Goal: Information Seeking & Learning: Check status

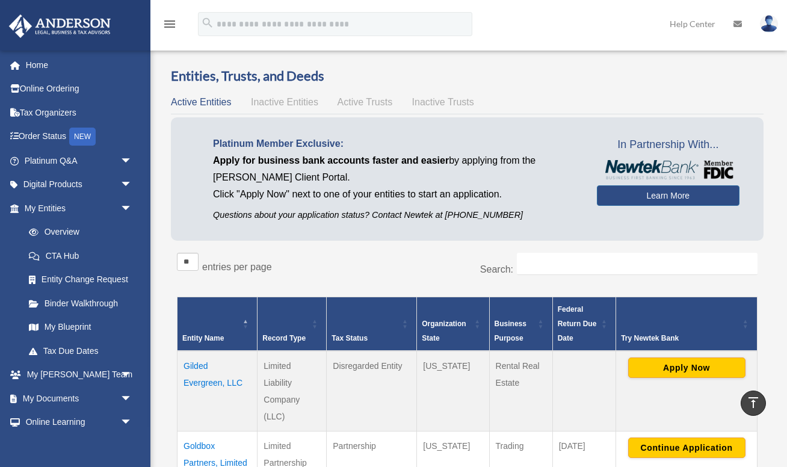
scroll to position [183, 0]
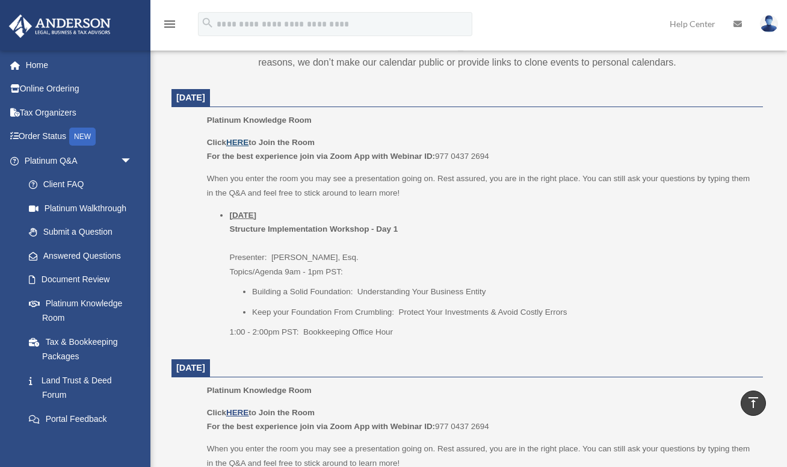
scroll to position [464, 0]
click at [239, 142] on u "HERE" at bounding box center [237, 142] width 22 height 9
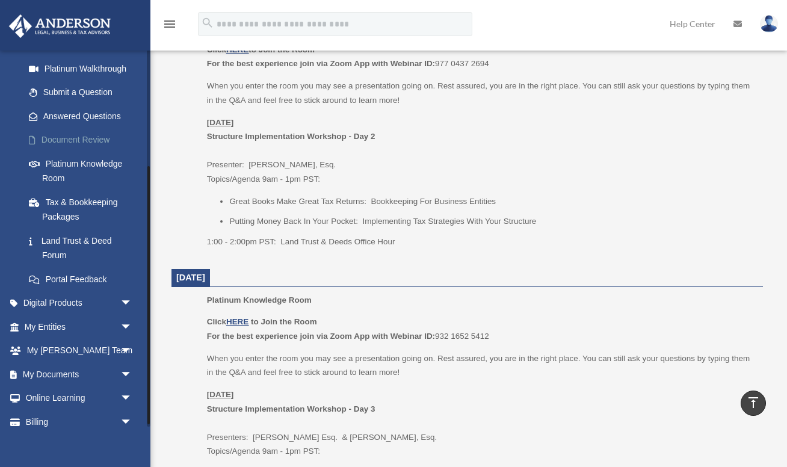
scroll to position [173, 0]
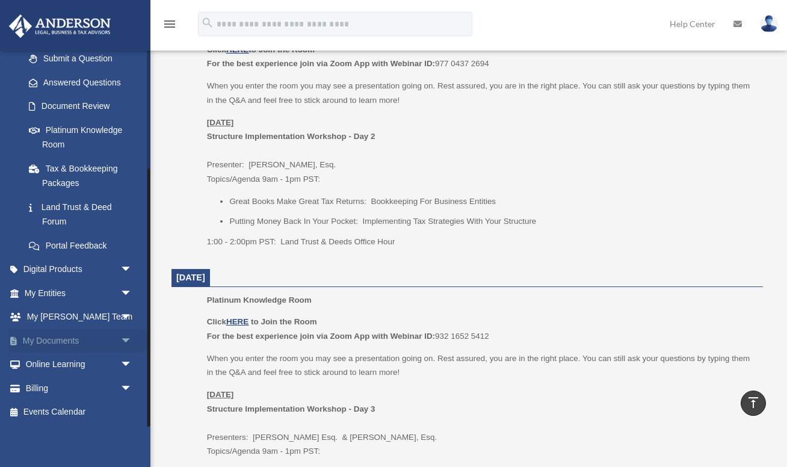
click at [126, 336] on span "arrow_drop_down" at bounding box center [132, 340] width 24 height 25
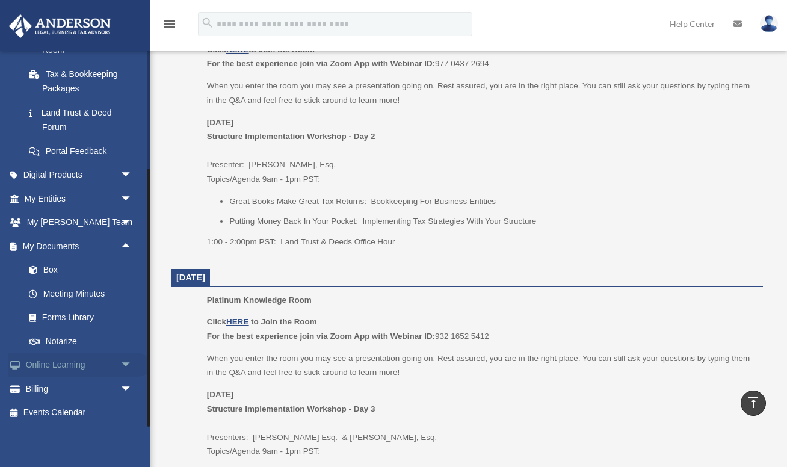
scroll to position [268, 0]
click at [91, 292] on link "Meeting Minutes" at bounding box center [84, 293] width 134 height 24
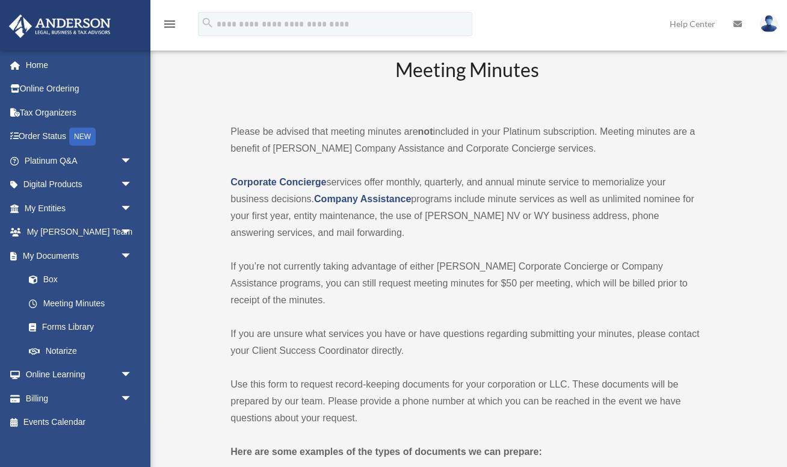
scroll to position [19, 0]
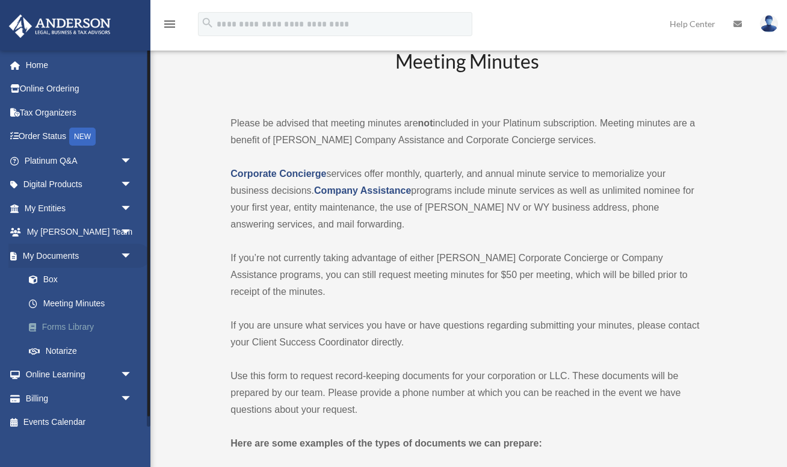
click at [66, 327] on link "Forms Library" at bounding box center [84, 327] width 134 height 24
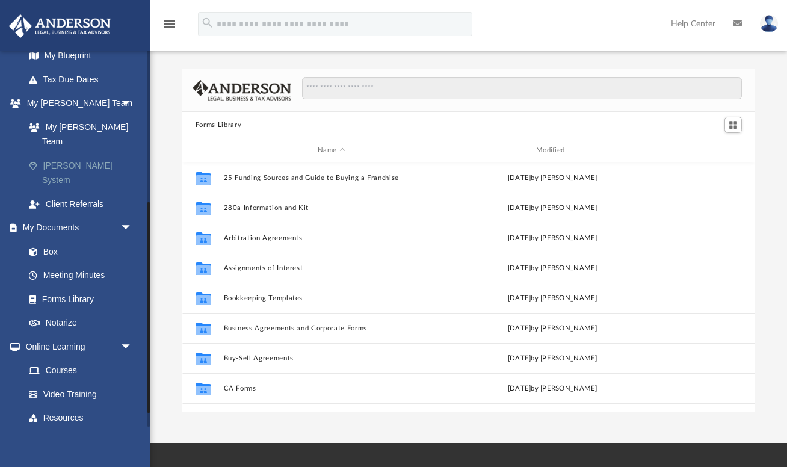
scroll to position [278, 0]
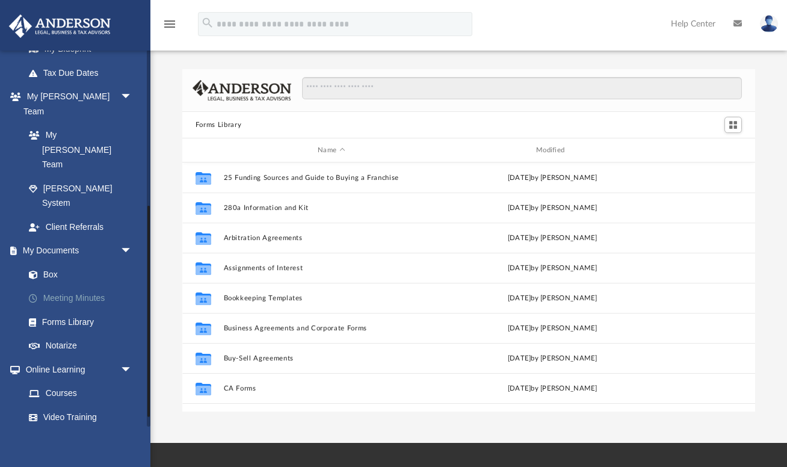
click at [84, 286] on link "Meeting Minutes" at bounding box center [84, 298] width 134 height 24
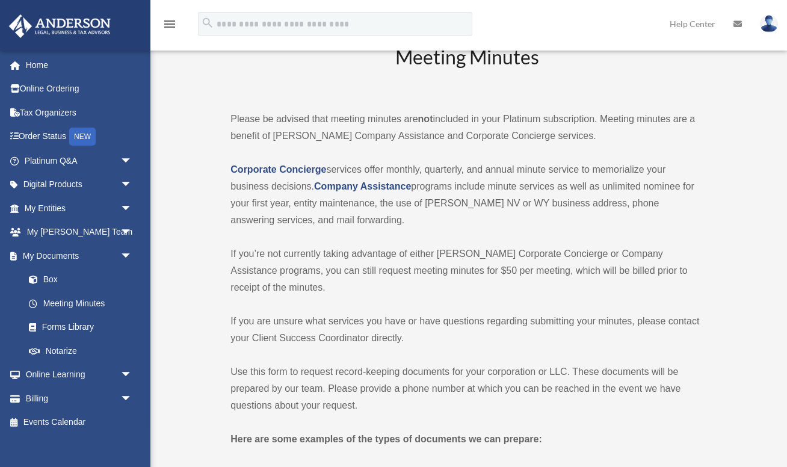
scroll to position [25, 0]
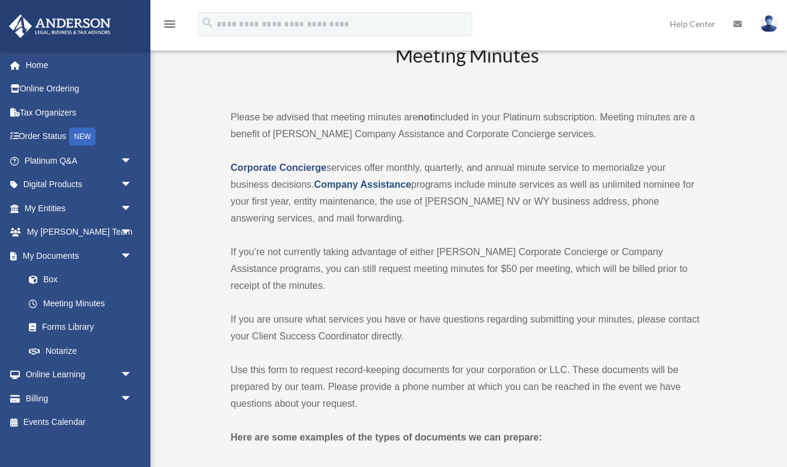
click at [364, 186] on strong "Company Assistance" at bounding box center [362, 184] width 97 height 10
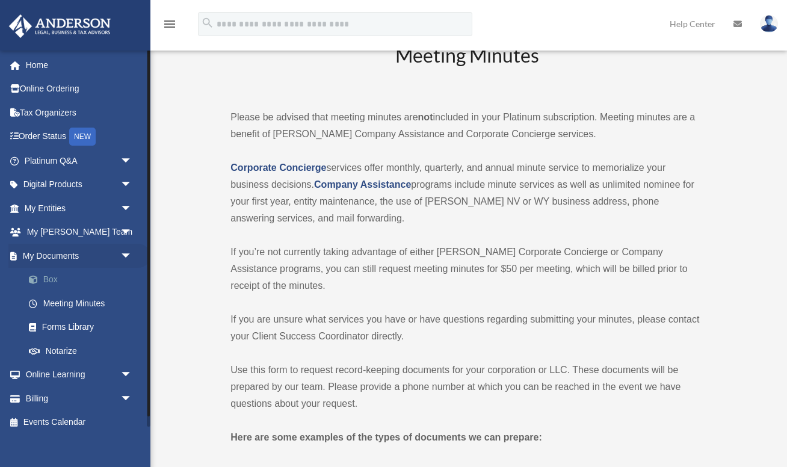
scroll to position [10, 0]
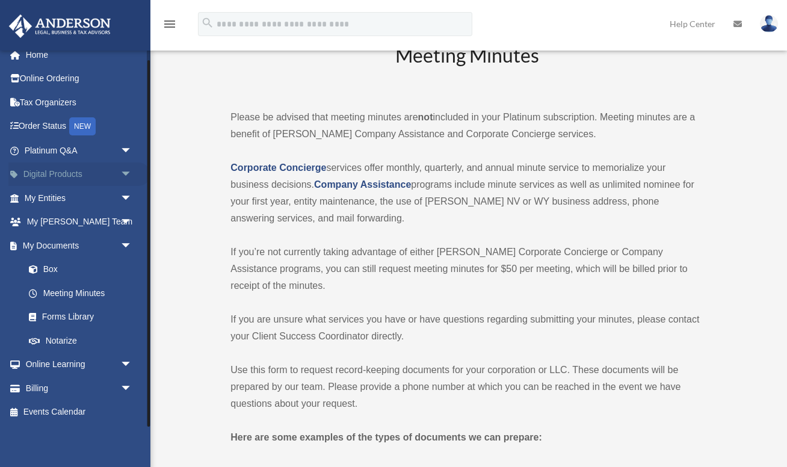
click at [126, 175] on span "arrow_drop_down" at bounding box center [132, 174] width 24 height 25
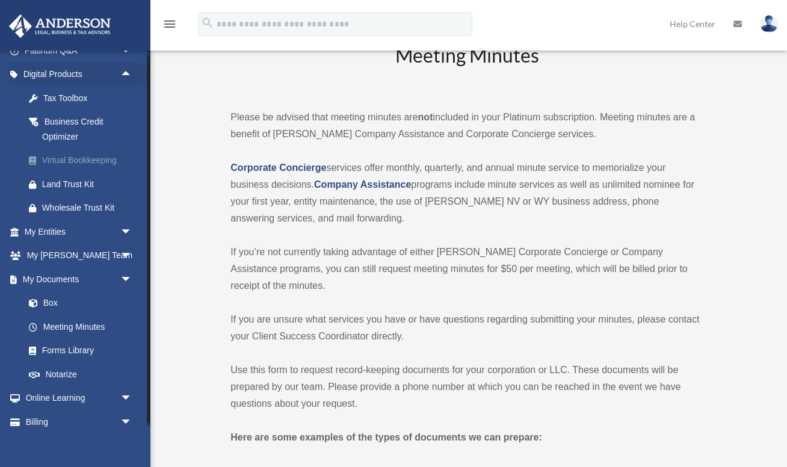
scroll to position [144, 0]
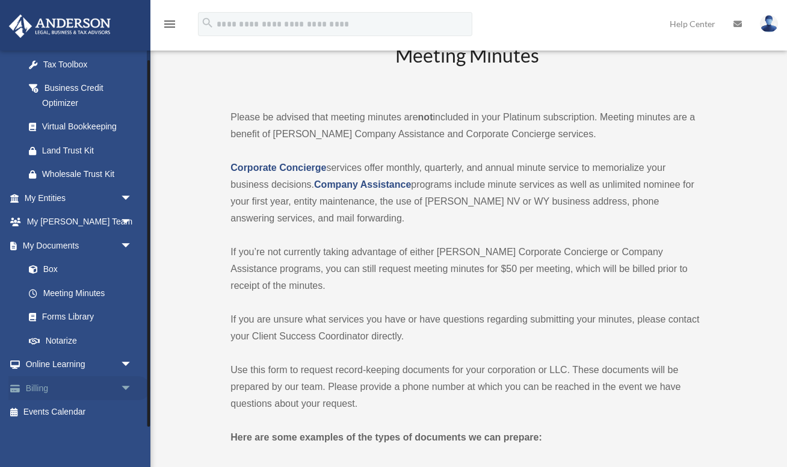
click at [124, 384] on span "arrow_drop_down" at bounding box center [132, 388] width 24 height 25
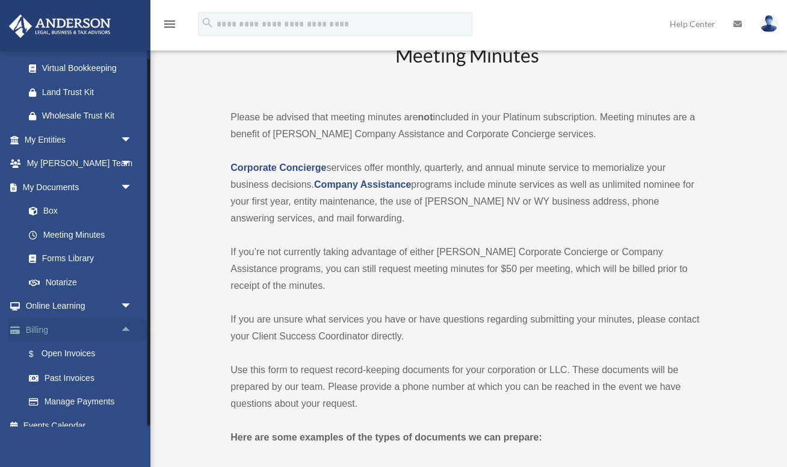
scroll to position [215, 0]
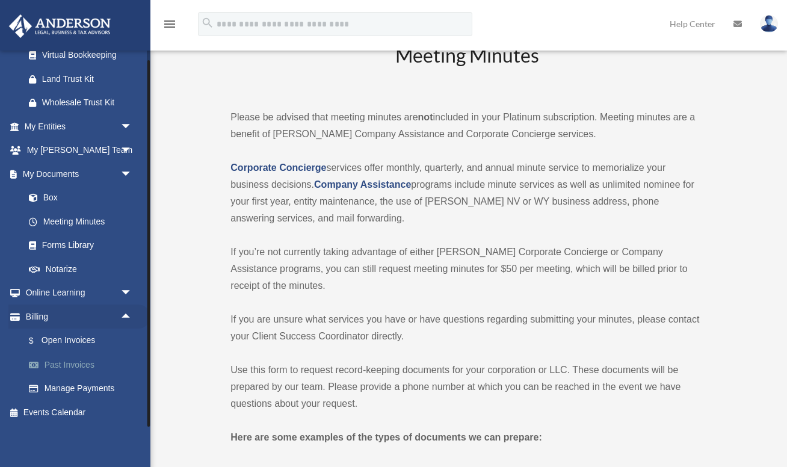
click at [78, 362] on link "Past Invoices" at bounding box center [84, 364] width 134 height 24
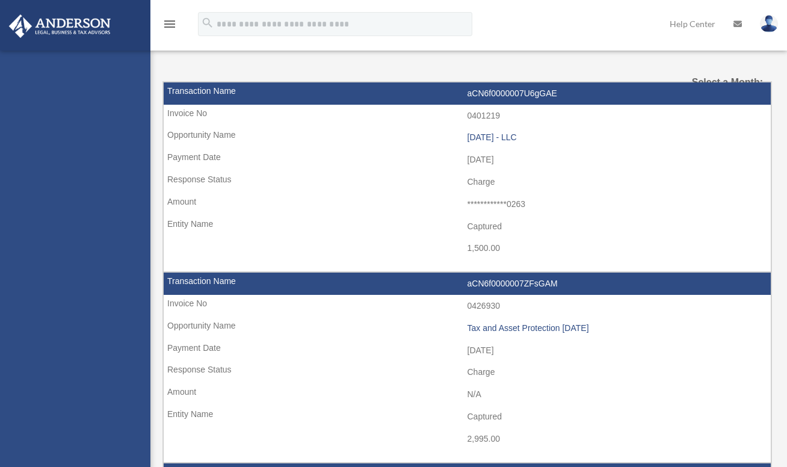
select select
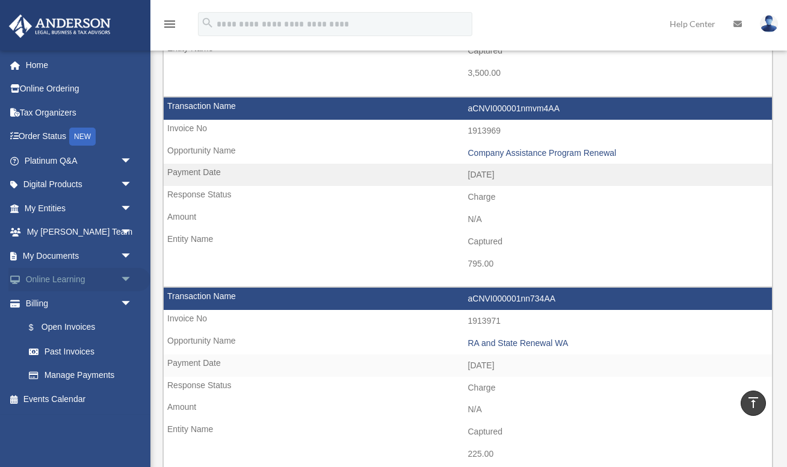
scroll to position [1162, 0]
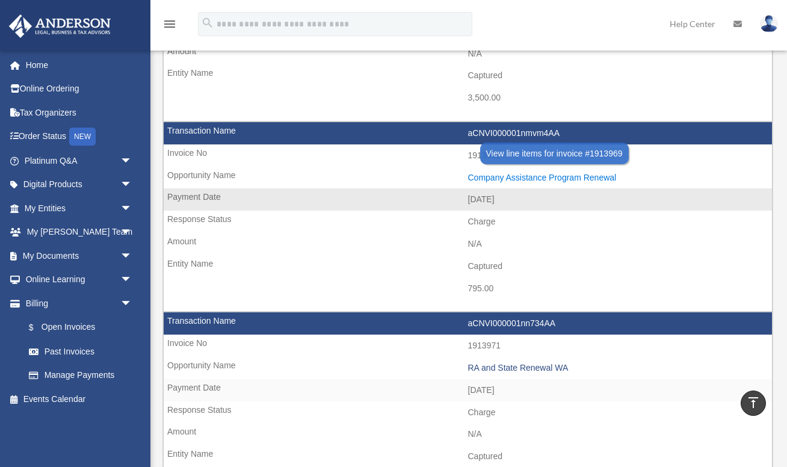
click at [522, 175] on div "Company Assistance Program Renewal" at bounding box center [617, 178] width 298 height 10
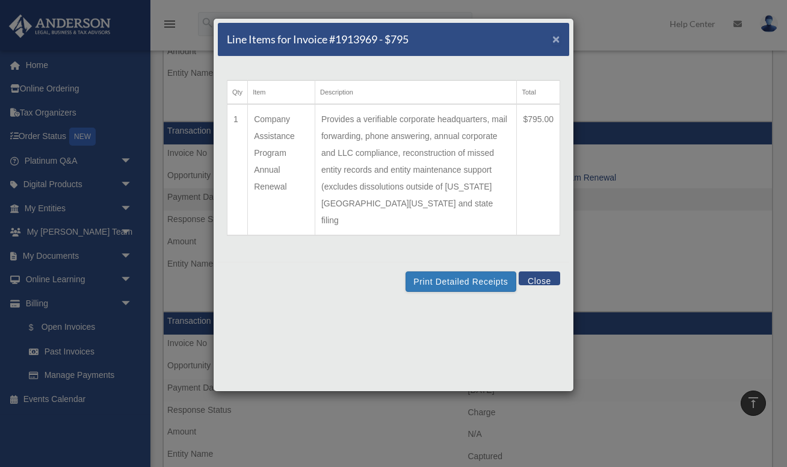
click at [556, 41] on span "×" at bounding box center [556, 39] width 8 height 14
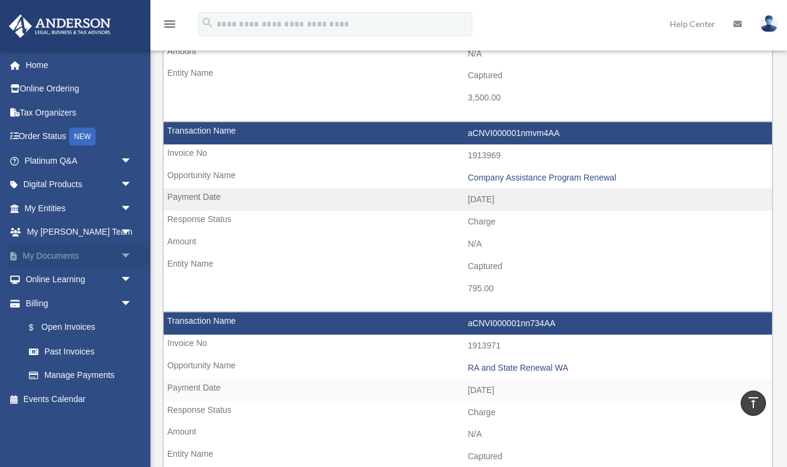
click at [123, 253] on span "arrow_drop_down" at bounding box center [132, 256] width 24 height 25
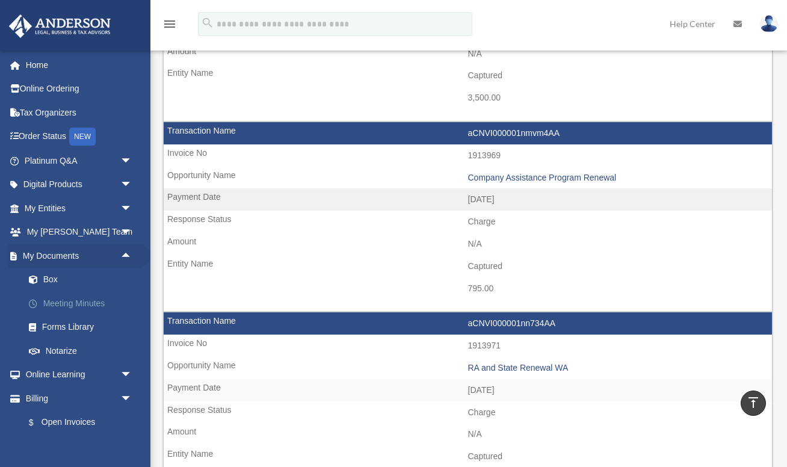
click at [102, 303] on link "Meeting Minutes" at bounding box center [84, 303] width 134 height 24
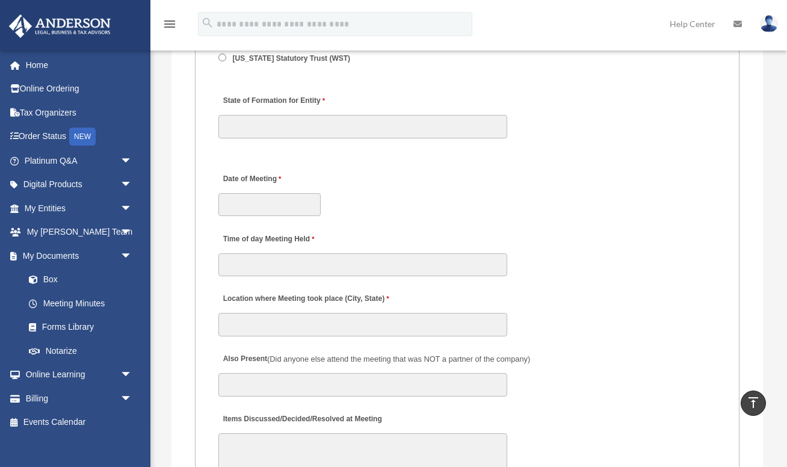
scroll to position [1846, 0]
